Goal: Task Accomplishment & Management: Complete application form

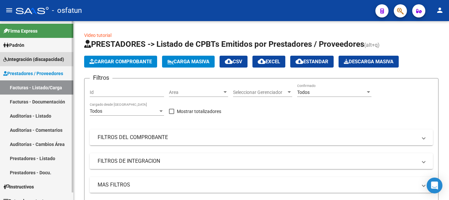
click at [37, 58] on span "Integración (discapacidad)" at bounding box center [33, 59] width 61 height 7
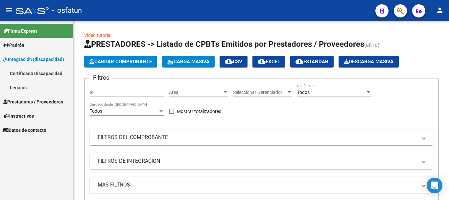
click at [49, 88] on link "Legajos" at bounding box center [36, 87] width 73 height 14
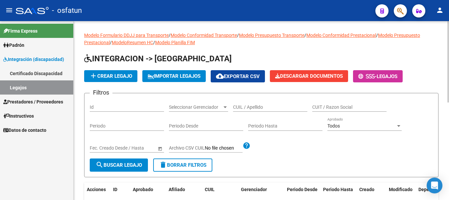
click at [259, 102] on div "CUIL / Apellido" at bounding box center [270, 104] width 74 height 13
type input "L"
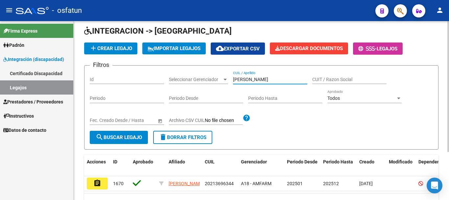
scroll to position [66, 0]
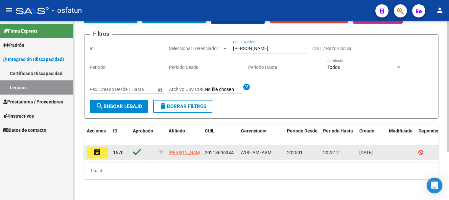
type input "[PERSON_NAME]"
click at [94, 148] on mat-icon "assignment" at bounding box center [97, 152] width 8 height 8
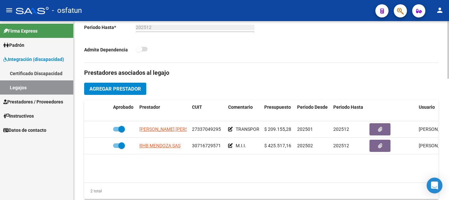
scroll to position [197, 0]
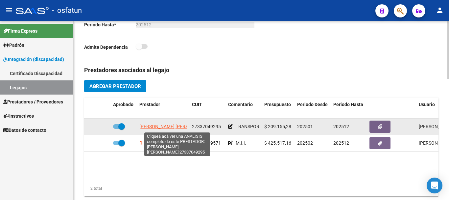
click at [161, 126] on span "[PERSON_NAME] [PERSON_NAME] [PERSON_NAME]" at bounding box center [193, 126] width 108 height 5
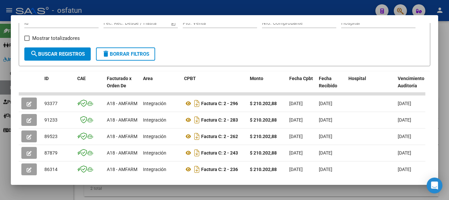
scroll to position [123, 0]
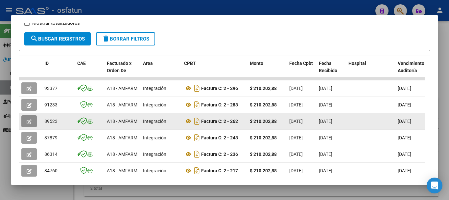
click at [26, 125] on button "button" at bounding box center [28, 121] width 15 height 12
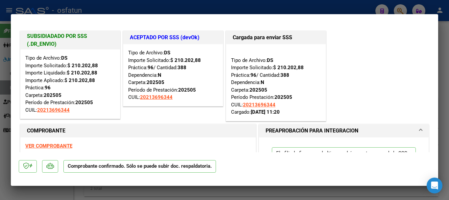
type input "$ 0,00"
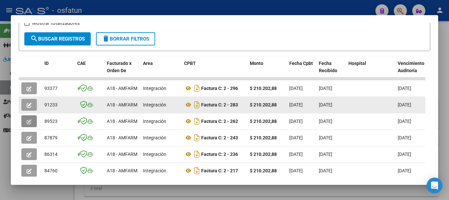
click at [29, 104] on span "button" at bounding box center [29, 105] width 5 height 6
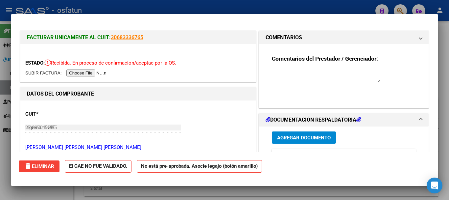
type input "$ 0,00"
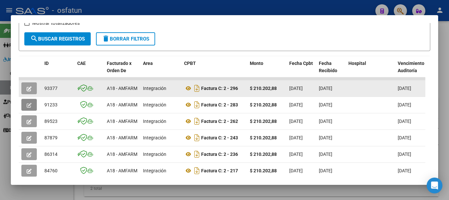
click at [28, 91] on icon "button" at bounding box center [29, 88] width 5 height 5
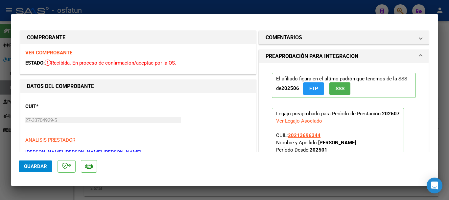
type input "$ 0,00"
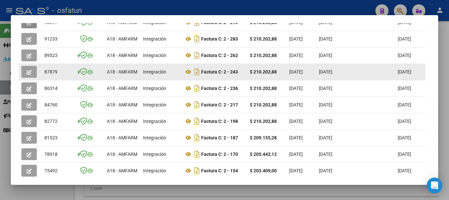
scroll to position [156, 0]
